Goal: Task Accomplishment & Management: Manage account settings

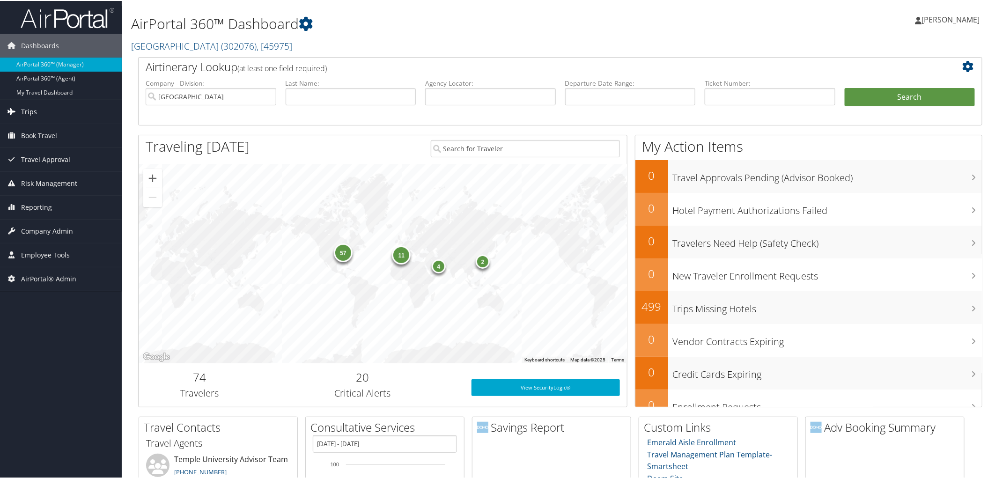
click at [58, 111] on link "Trips" at bounding box center [61, 110] width 122 height 23
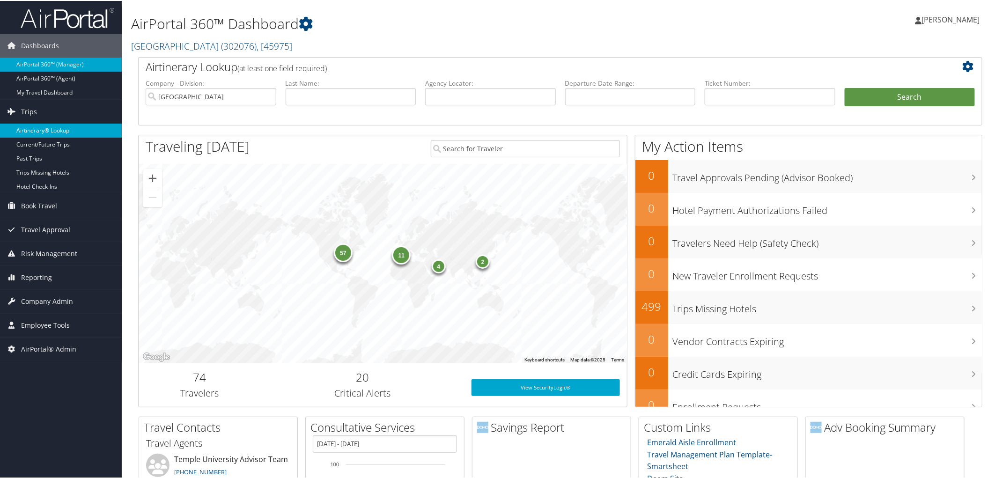
click at [63, 129] on link "Airtinerary® Lookup" at bounding box center [61, 130] width 122 height 14
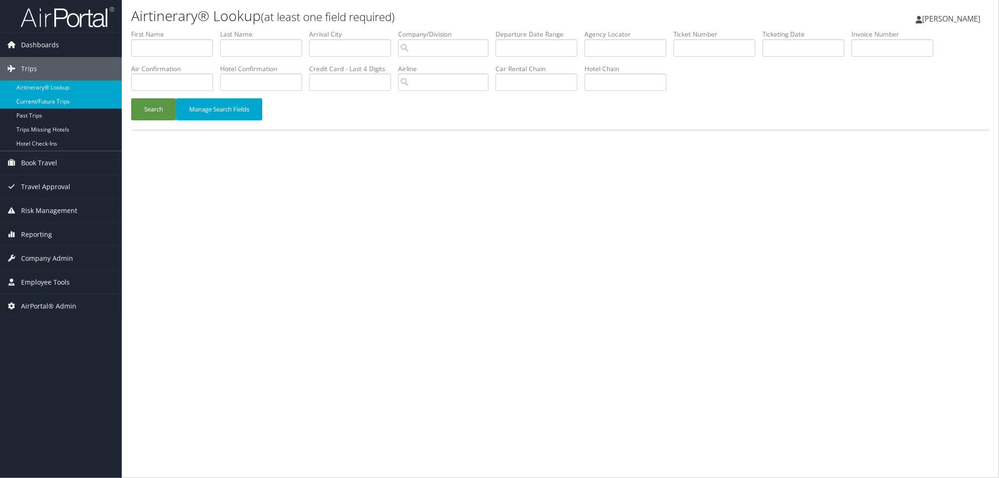
click at [52, 100] on link "Current/Future Trips" at bounding box center [61, 102] width 122 height 14
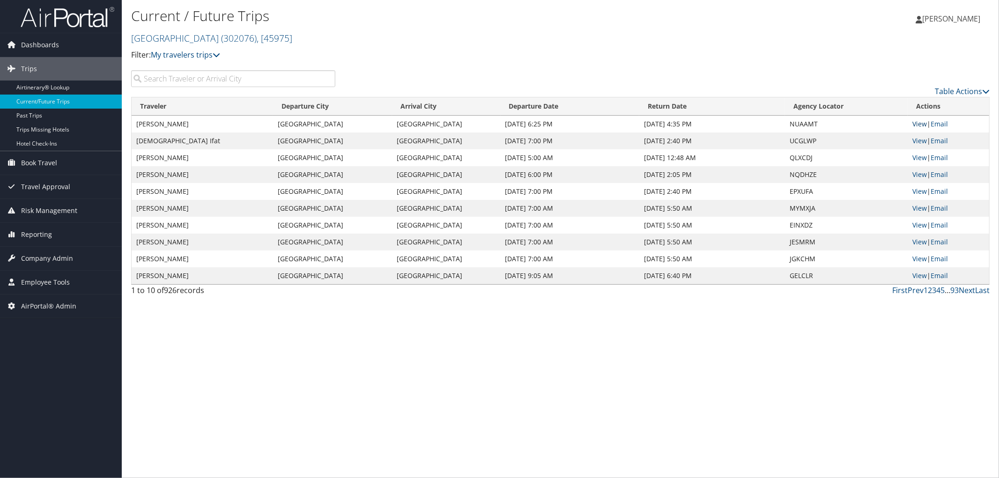
click at [916, 123] on link "View" at bounding box center [919, 123] width 15 height 9
click at [180, 41] on link "Temple University ( 302076 ) , [ 45975 ]" at bounding box center [211, 38] width 161 height 13
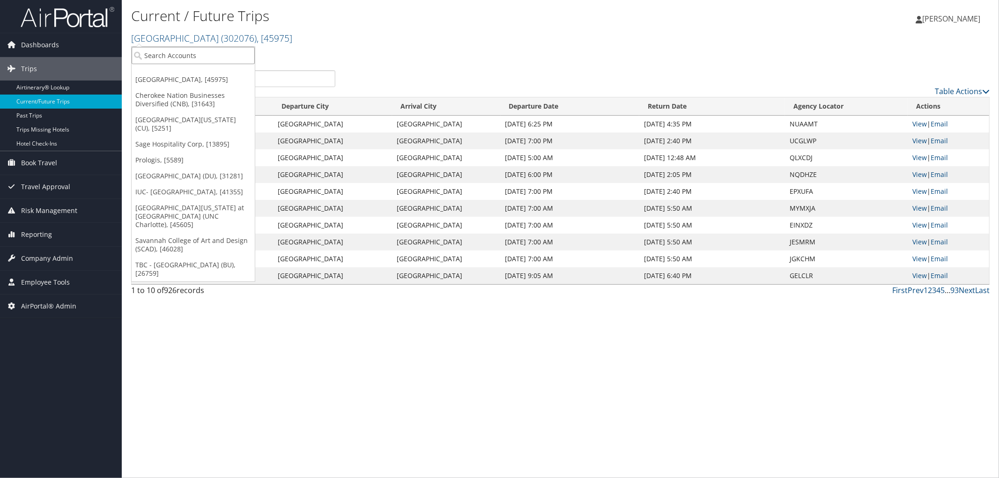
click at [184, 57] on input "search" at bounding box center [193, 55] width 123 height 17
type input "colgate"
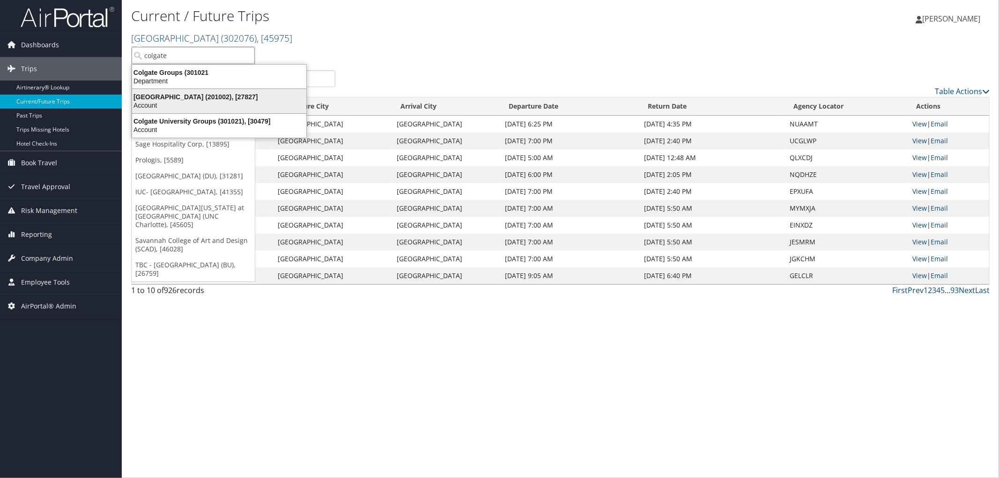
click at [188, 97] on div "Colgate University (201002), [27827]" at bounding box center [218, 97] width 185 height 8
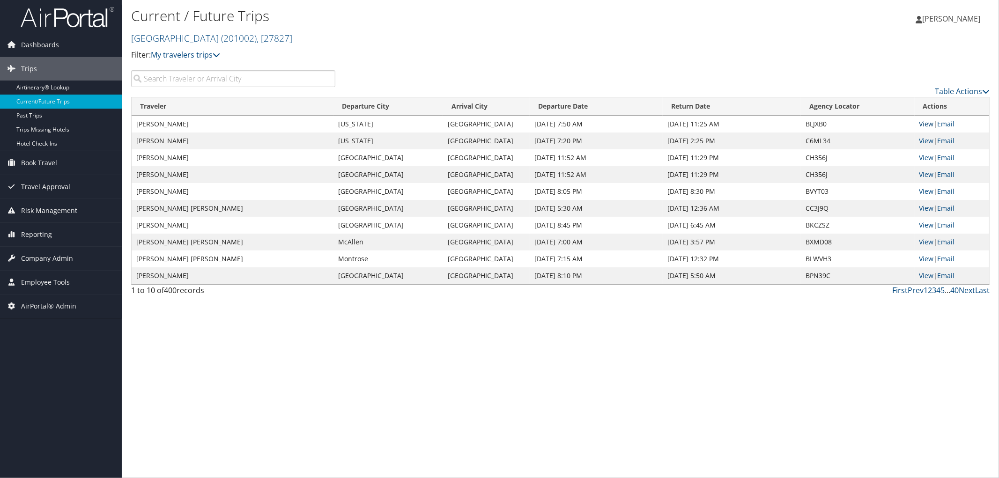
click at [924, 125] on link "View" at bounding box center [926, 123] width 15 height 9
click at [931, 139] on link "View" at bounding box center [926, 140] width 15 height 9
click at [966, 287] on link "Next" at bounding box center [966, 290] width 16 height 10
click at [966, 289] on link "Next" at bounding box center [966, 290] width 16 height 10
click at [966, 290] on link "Next" at bounding box center [966, 290] width 16 height 10
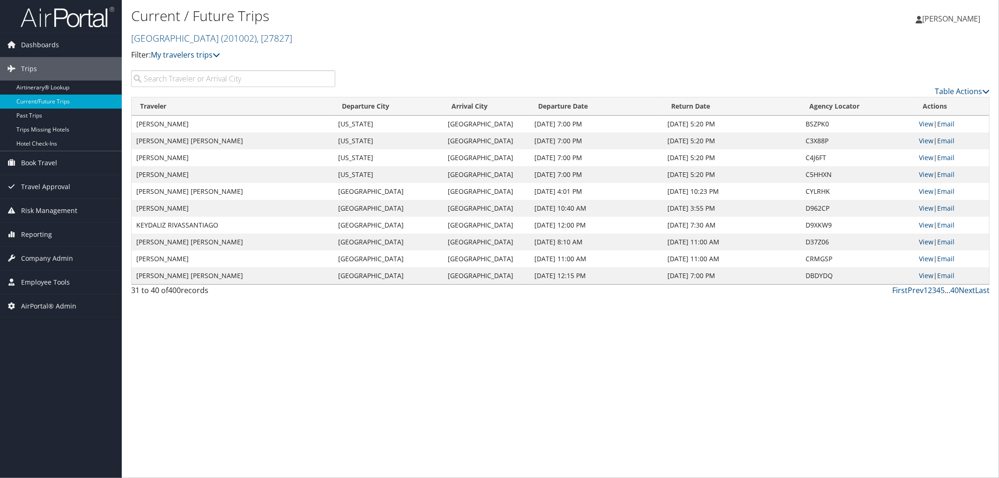
click at [927, 240] on link "View" at bounding box center [926, 241] width 15 height 9
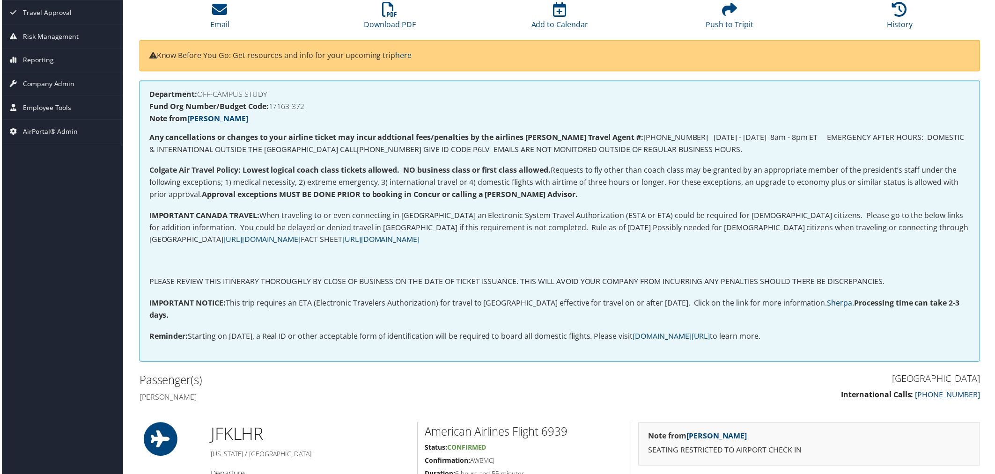
scroll to position [156, 0]
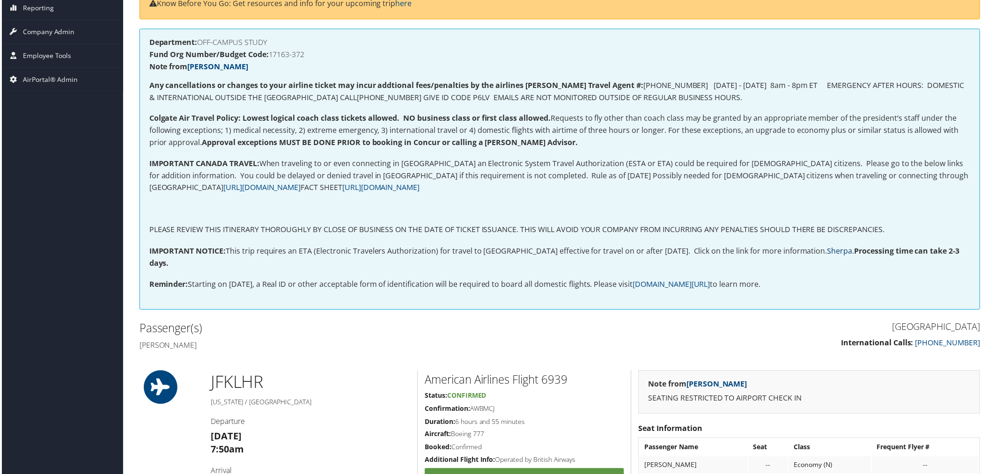
click at [853, 251] on link "Sherpa" at bounding box center [841, 252] width 25 height 10
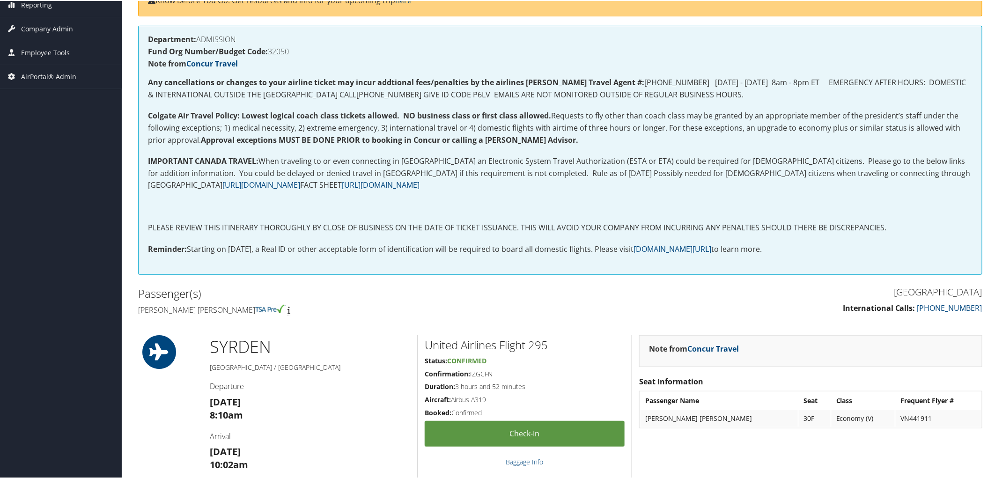
scroll to position [104, 0]
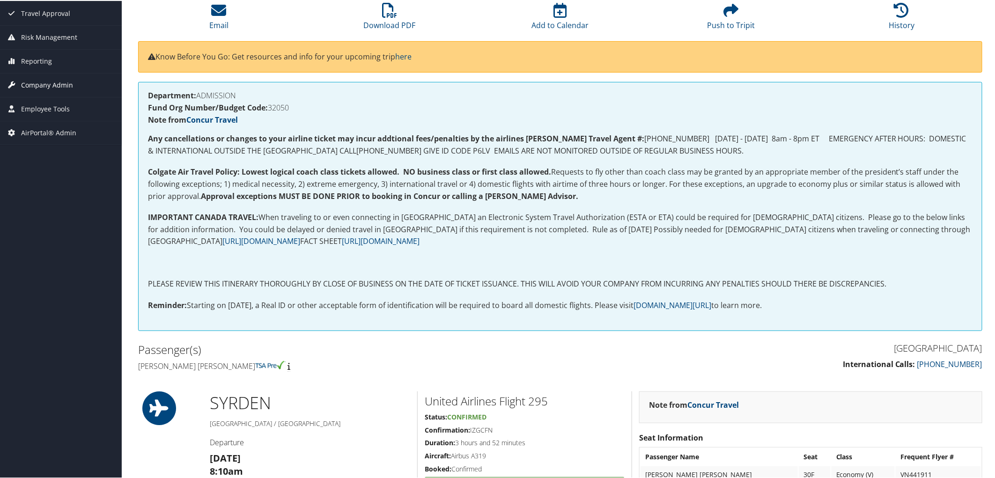
click at [41, 86] on span "Company Admin" at bounding box center [47, 84] width 52 height 23
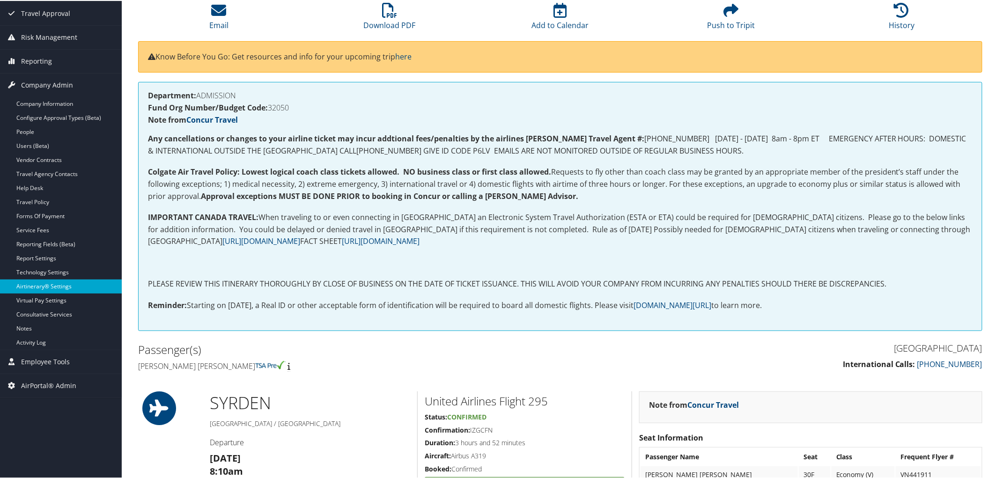
click at [49, 286] on link "Airtinerary® Settings" at bounding box center [61, 286] width 122 height 14
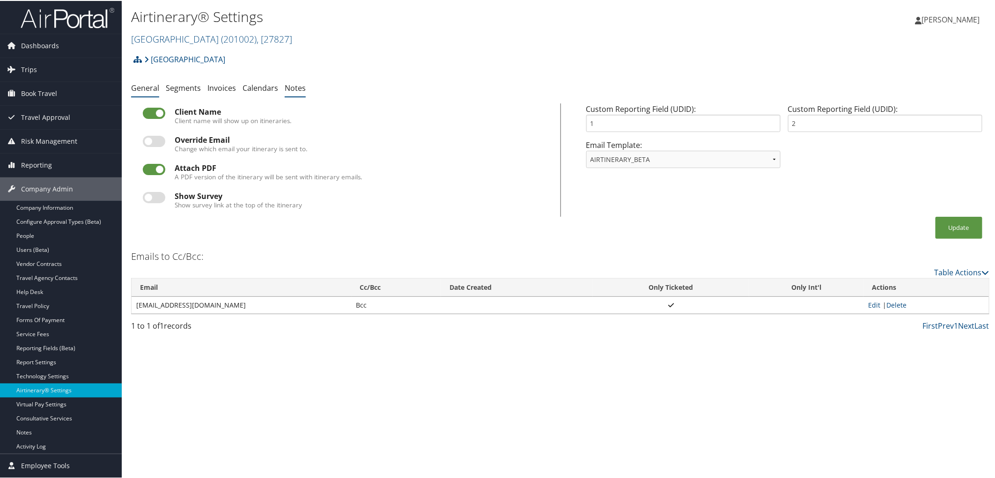
click at [301, 85] on link "Notes" at bounding box center [295, 87] width 21 height 10
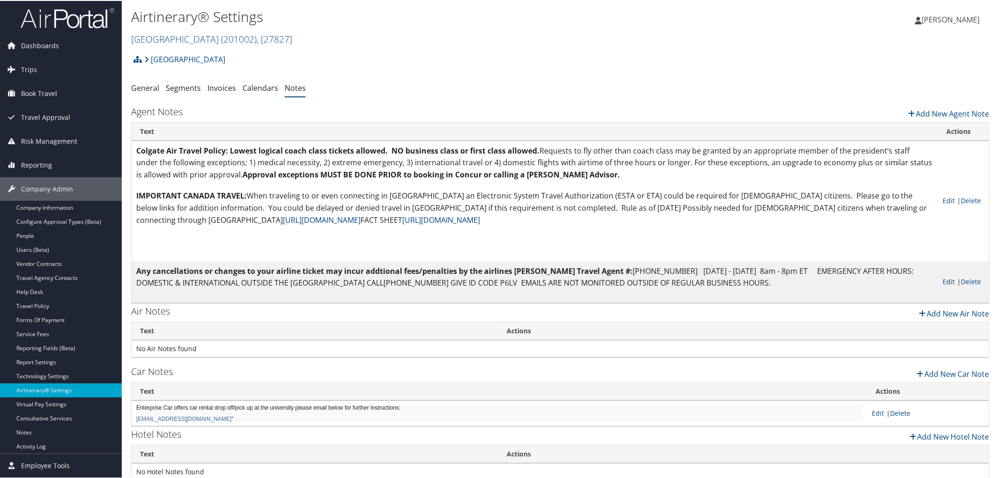
click at [952, 276] on link "Edit" at bounding box center [949, 280] width 12 height 9
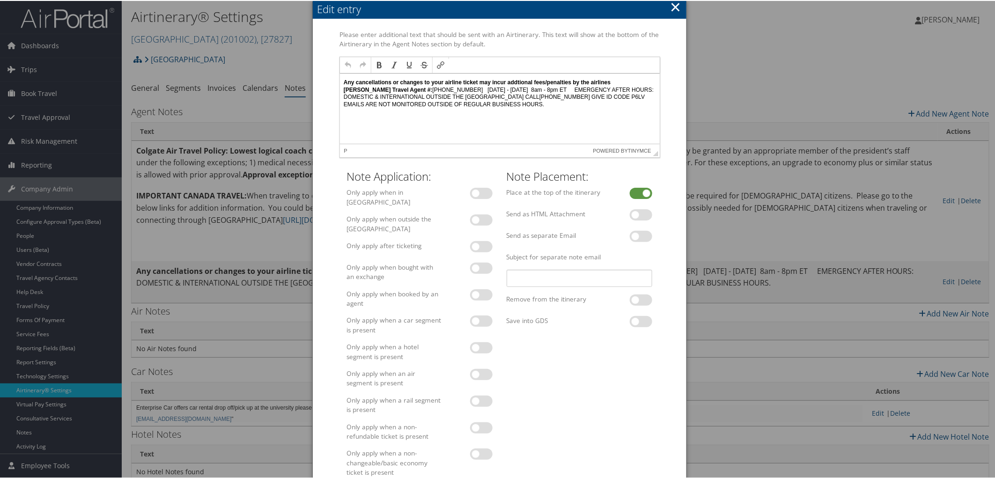
click at [632, 97] on p "Any cancellations or changes to your airline ticket may incur addtional fees/pe…" at bounding box center [500, 93] width 312 height 29
drag, startPoint x: 588, startPoint y: 97, endPoint x: 601, endPoint y: 98, distance: 12.7
click at [601, 98] on p "Any cancellations or changes to your airline ticket may incur addtional fees/pe…" at bounding box center [500, 93] width 312 height 29
click at [616, 87] on p "Any cancellations or changes to your airline ticket may incur addtional fees/pe…" at bounding box center [500, 93] width 312 height 29
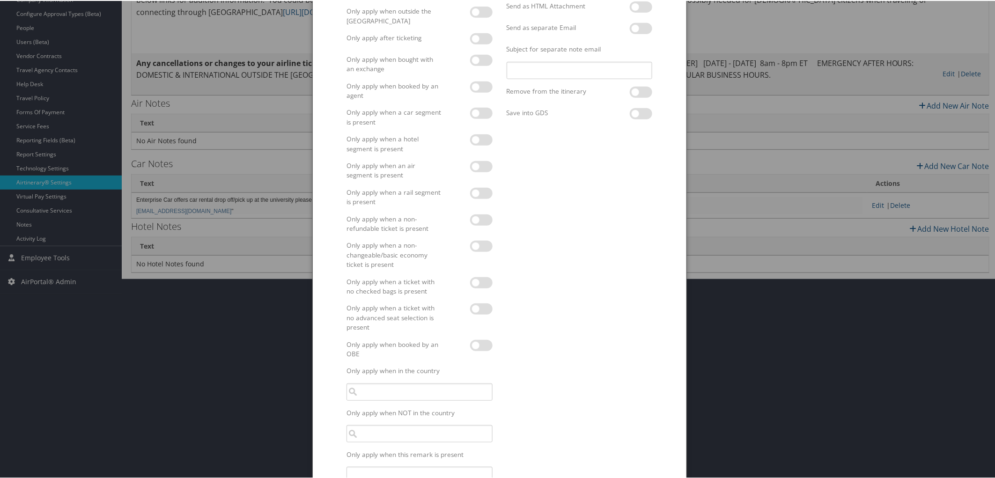
scroll to position [284, 0]
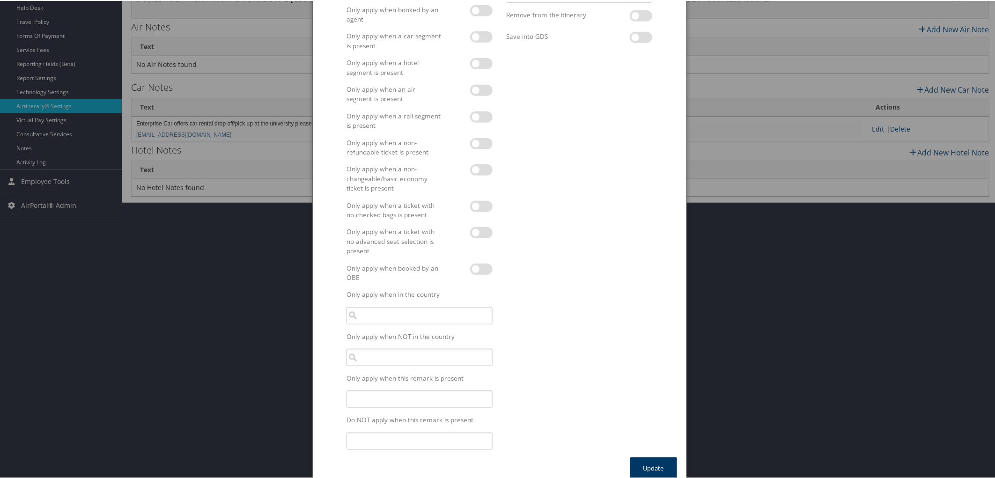
click at [657, 459] on button "Update" at bounding box center [653, 468] width 47 height 22
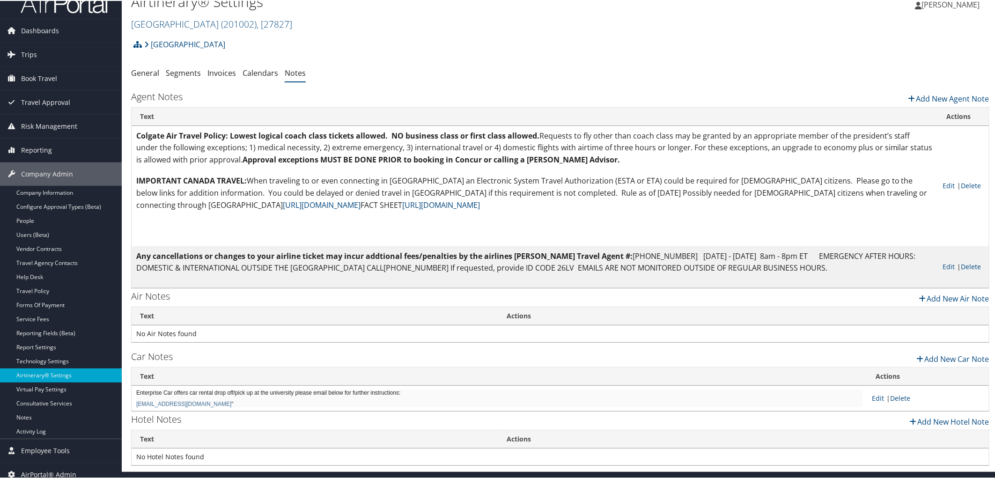
scroll to position [23, 0]
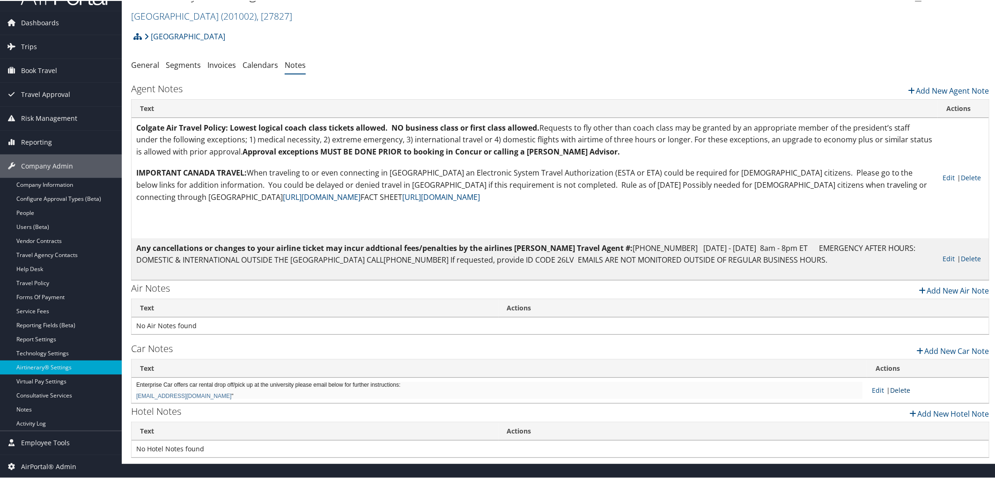
click at [897, 389] on link "Delete" at bounding box center [900, 389] width 20 height 9
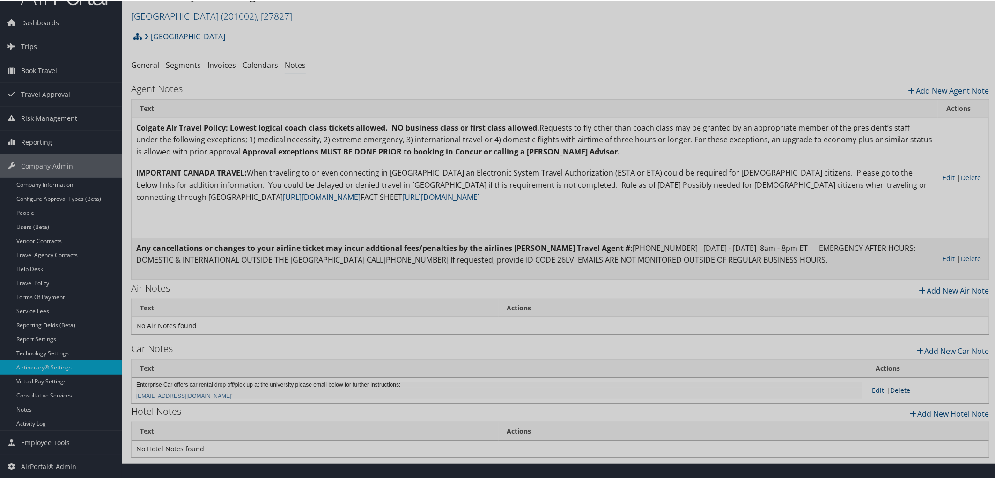
scroll to position [0, 0]
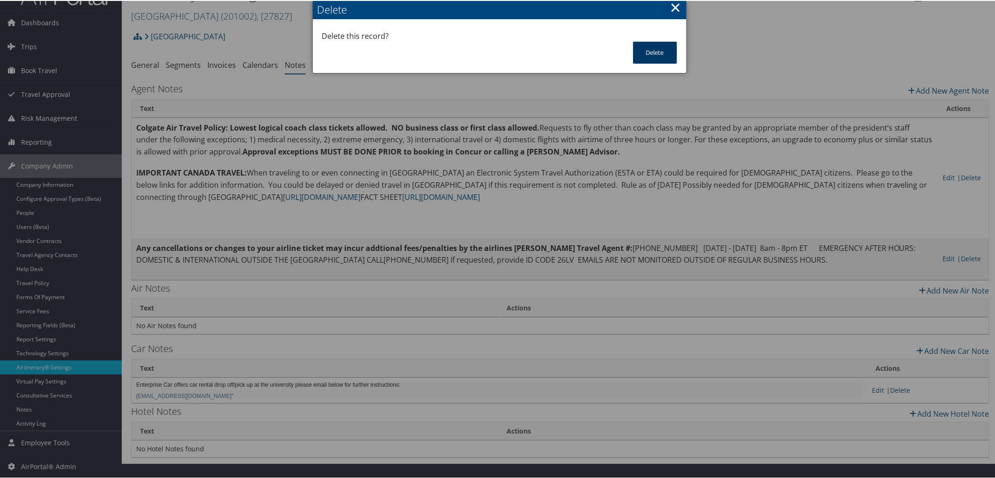
click at [656, 49] on button "Delete" at bounding box center [655, 52] width 44 height 22
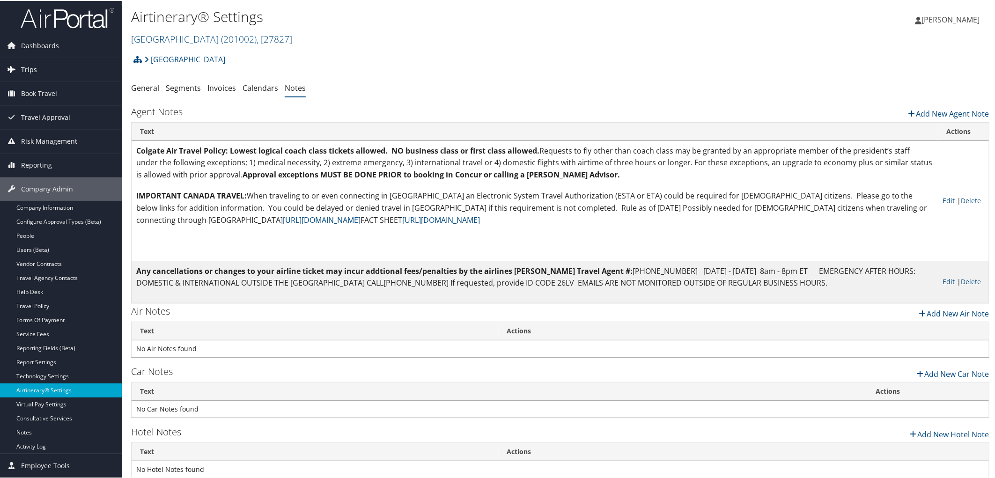
click at [33, 63] on span "Trips" at bounding box center [29, 68] width 16 height 23
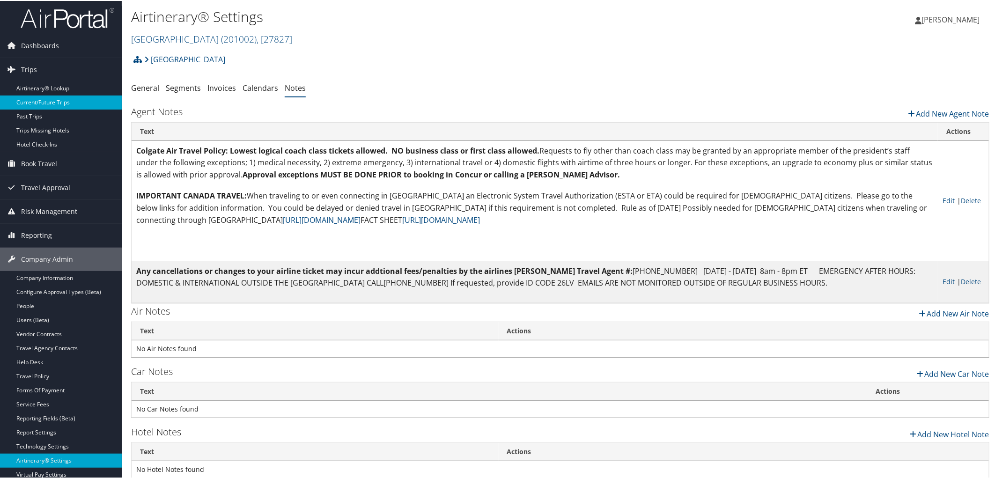
click at [50, 100] on link "Current/Future Trips" at bounding box center [61, 102] width 122 height 14
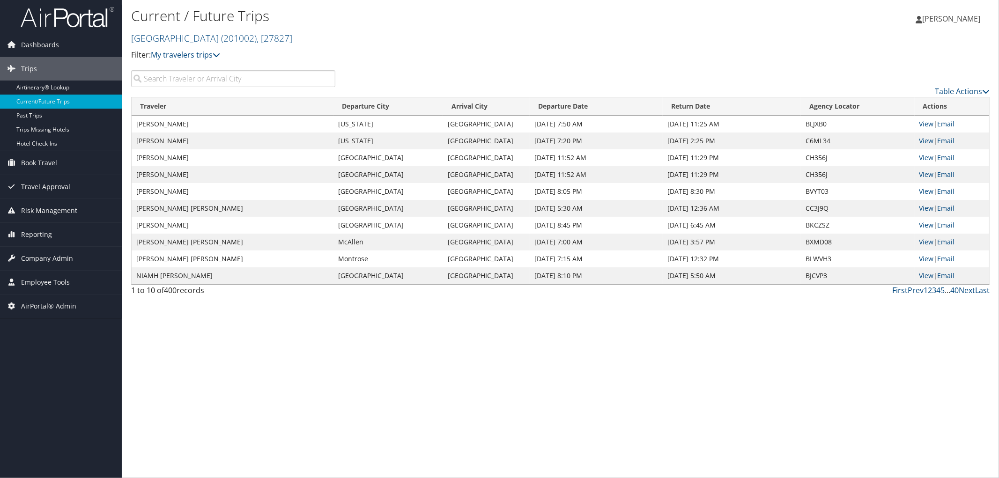
click at [268, 77] on input "search" at bounding box center [233, 78] width 204 height 17
type input "[GEOGRAPHIC_DATA]"
click at [929, 174] on link "View" at bounding box center [926, 174] width 15 height 9
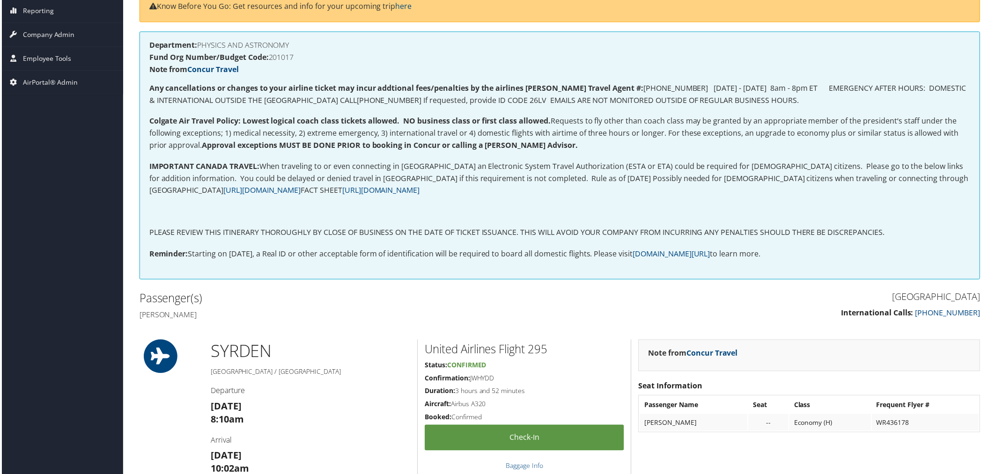
scroll to position [156, 0]
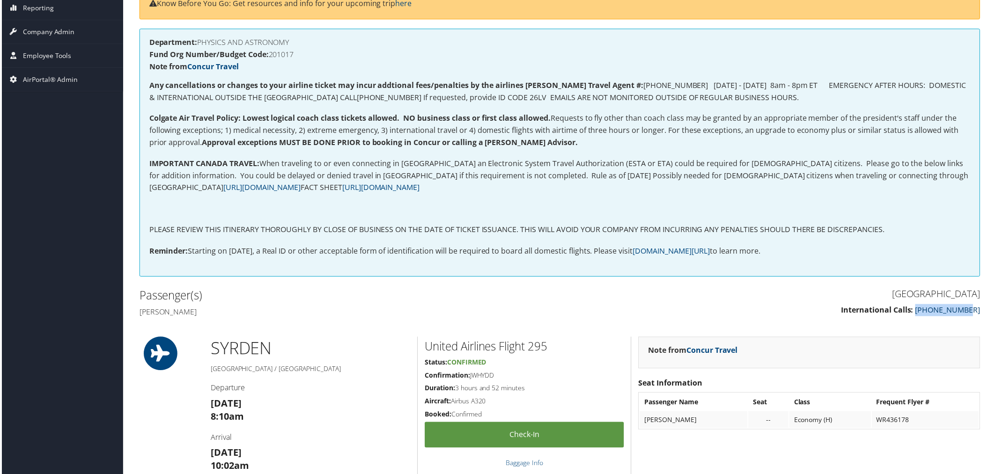
drag, startPoint x: 979, startPoint y: 311, endPoint x: 932, endPoint y: 311, distance: 46.8
click at [932, 311] on div "[GEOGRAPHIC_DATA] International Calls: [PHONE_NUMBER]" at bounding box center [774, 307] width 429 height 40
copy link "[PHONE_NUMBER]"
